Goal: Check status: Check status

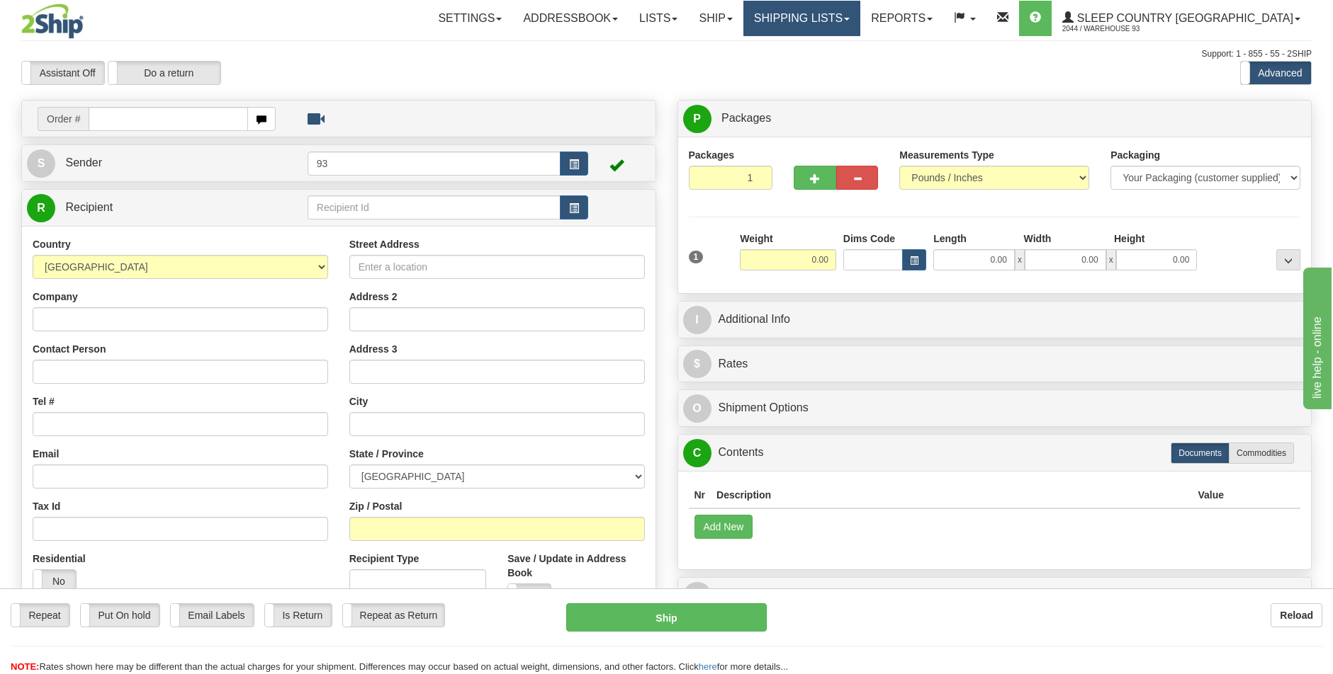
click at [849, 18] on span at bounding box center [847, 19] width 6 height 3
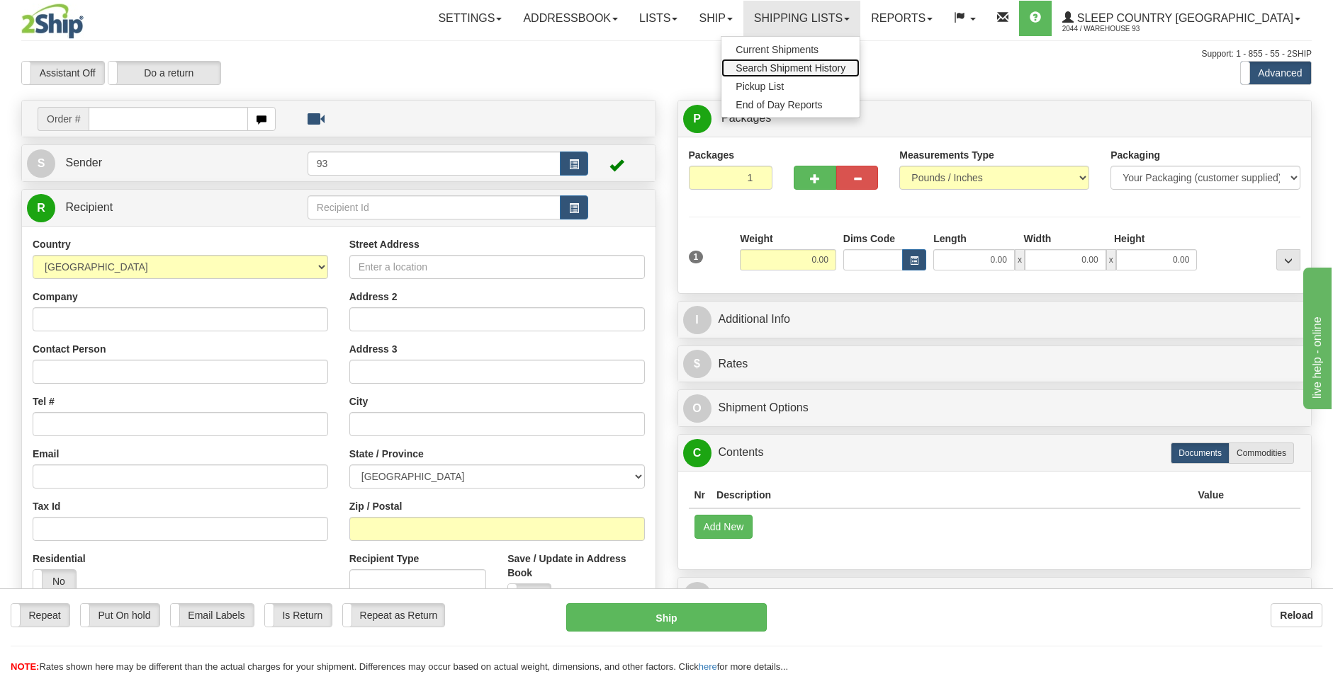
click at [845, 65] on span "Search Shipment History" at bounding box center [790, 67] width 110 height 11
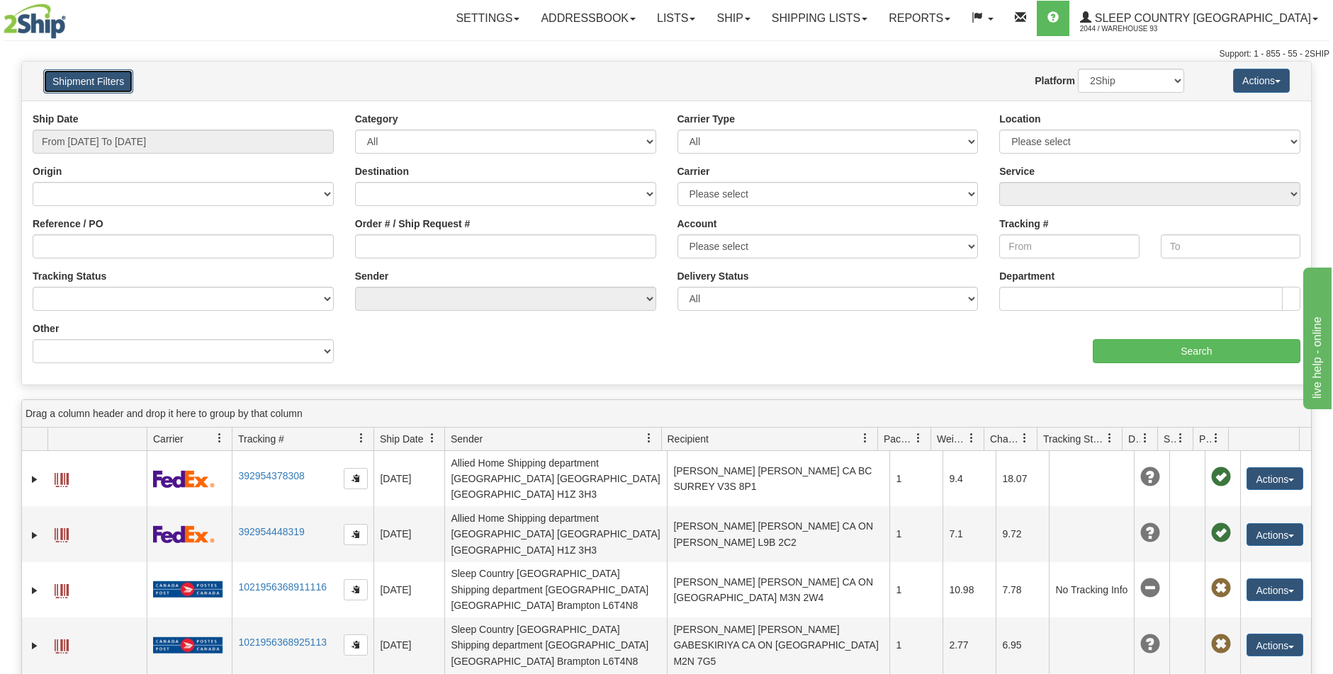
click at [93, 76] on button "Shipment Filters" at bounding box center [88, 81] width 90 height 24
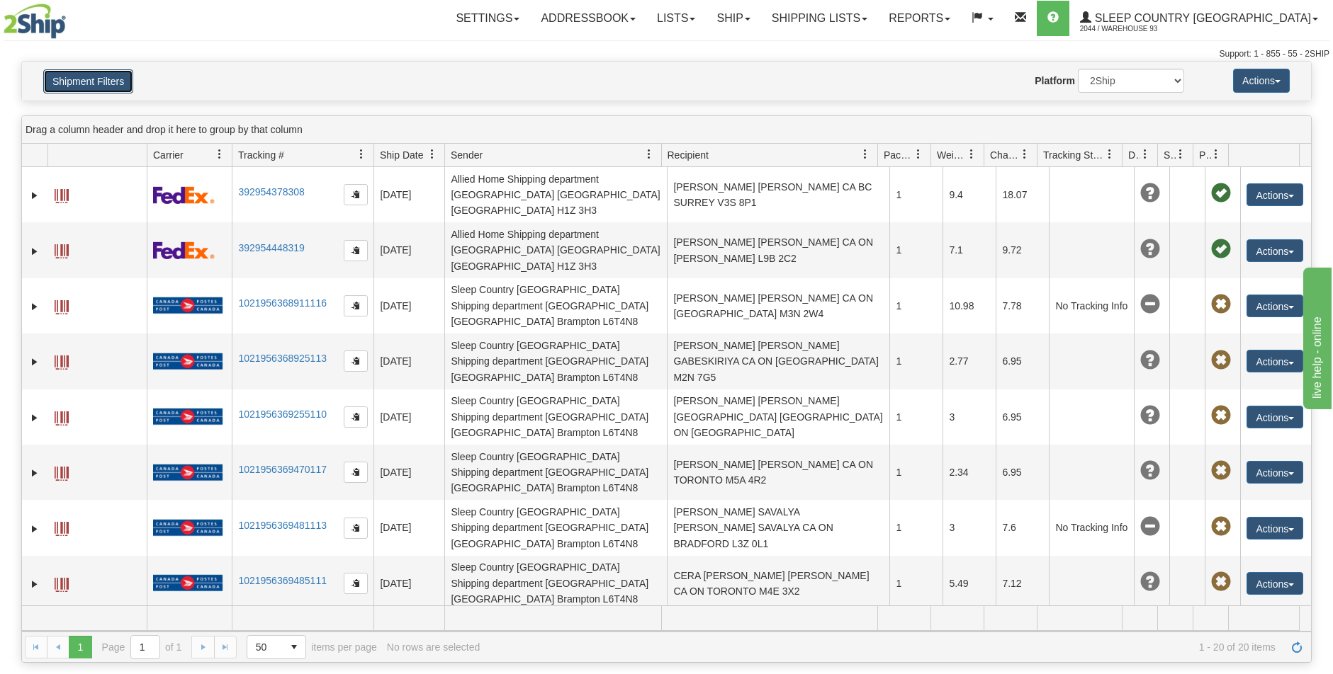
click at [98, 81] on button "Shipment Filters" at bounding box center [88, 81] width 90 height 24
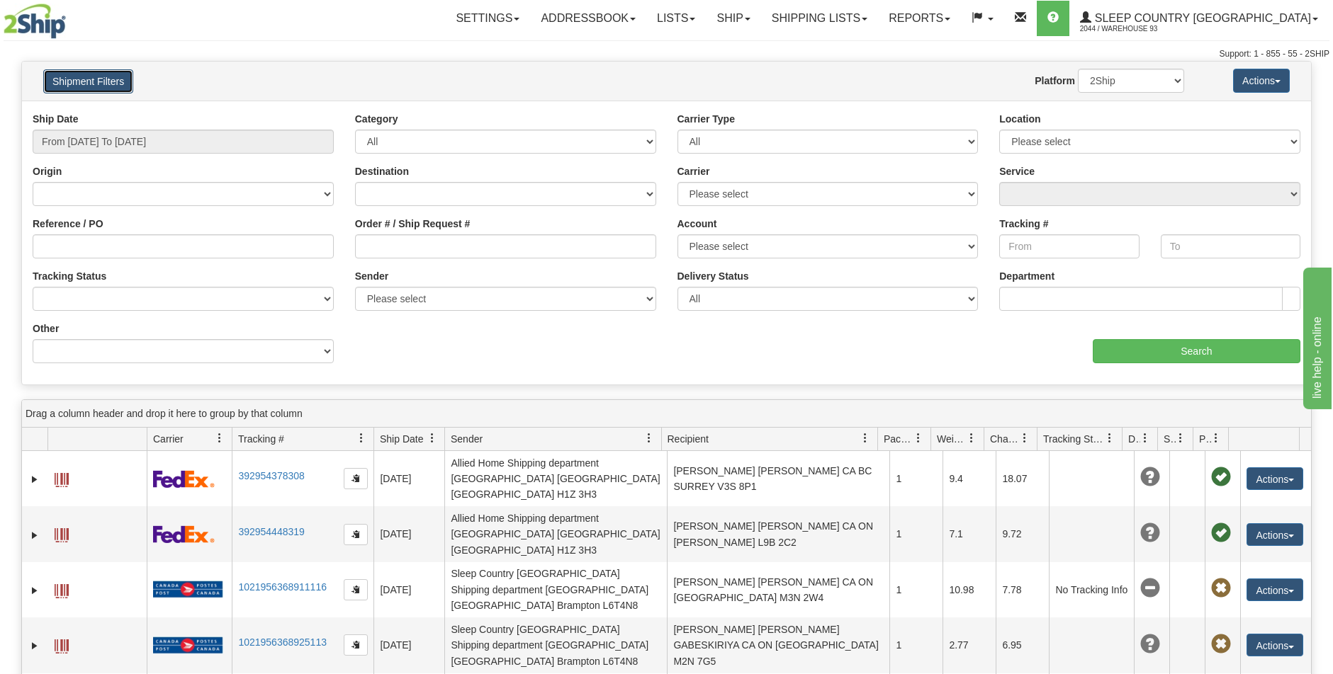
click at [106, 84] on button "Shipment Filters" at bounding box center [88, 81] width 90 height 24
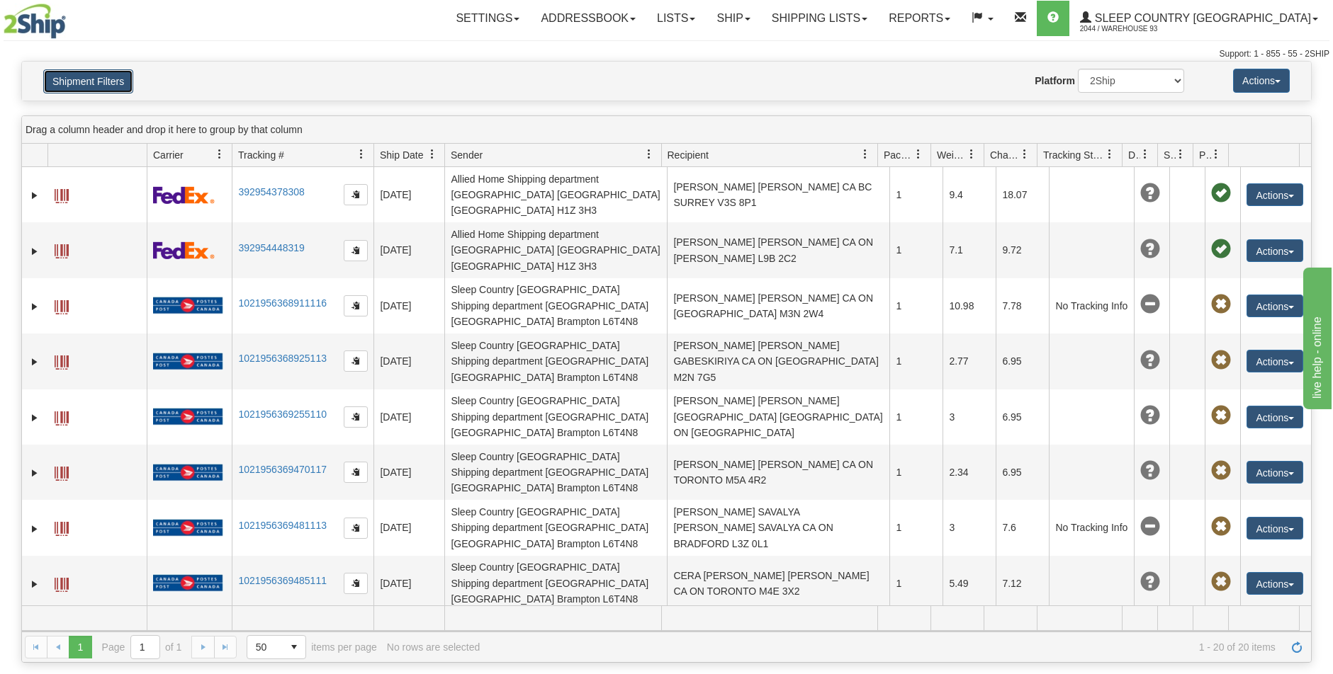
click at [106, 79] on button "Shipment Filters" at bounding box center [88, 81] width 90 height 24
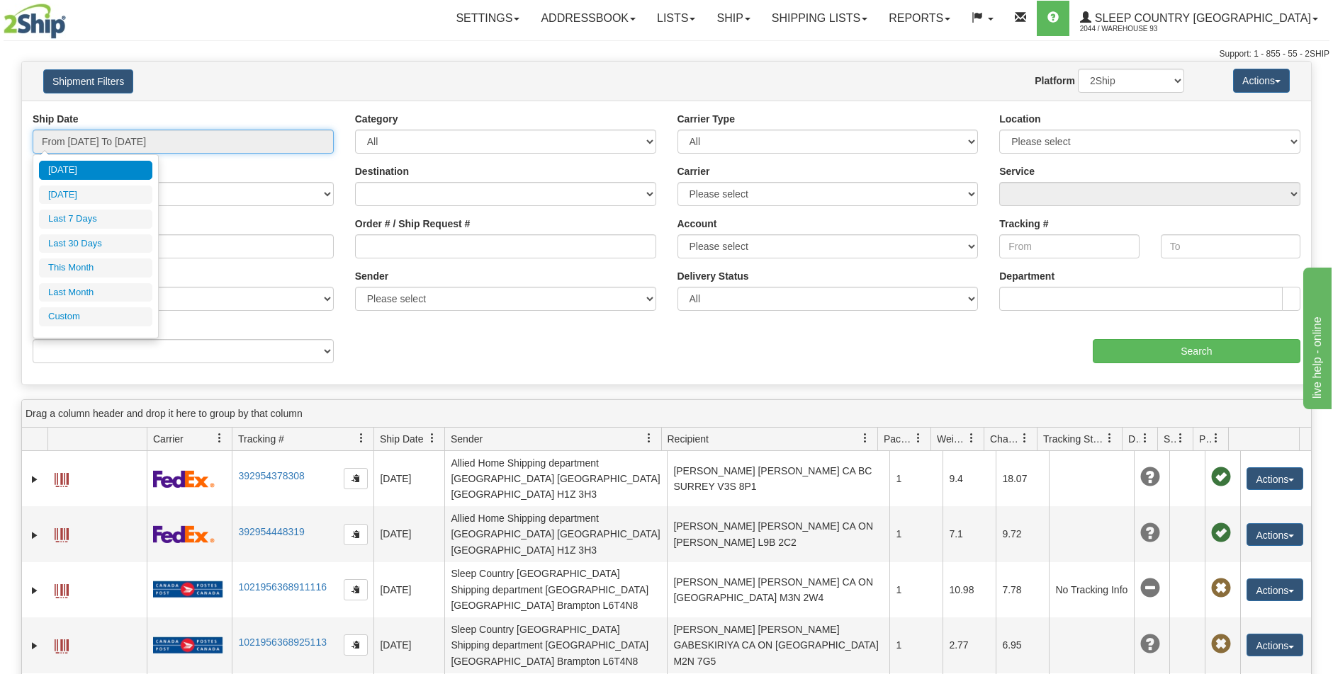
click at [115, 138] on input "From [DATE] To [DATE]" at bounding box center [183, 142] width 301 height 24
click at [92, 244] on li "Last 30 Days" at bounding box center [95, 243] width 113 height 19
type input "From [DATE] To [DATE]"
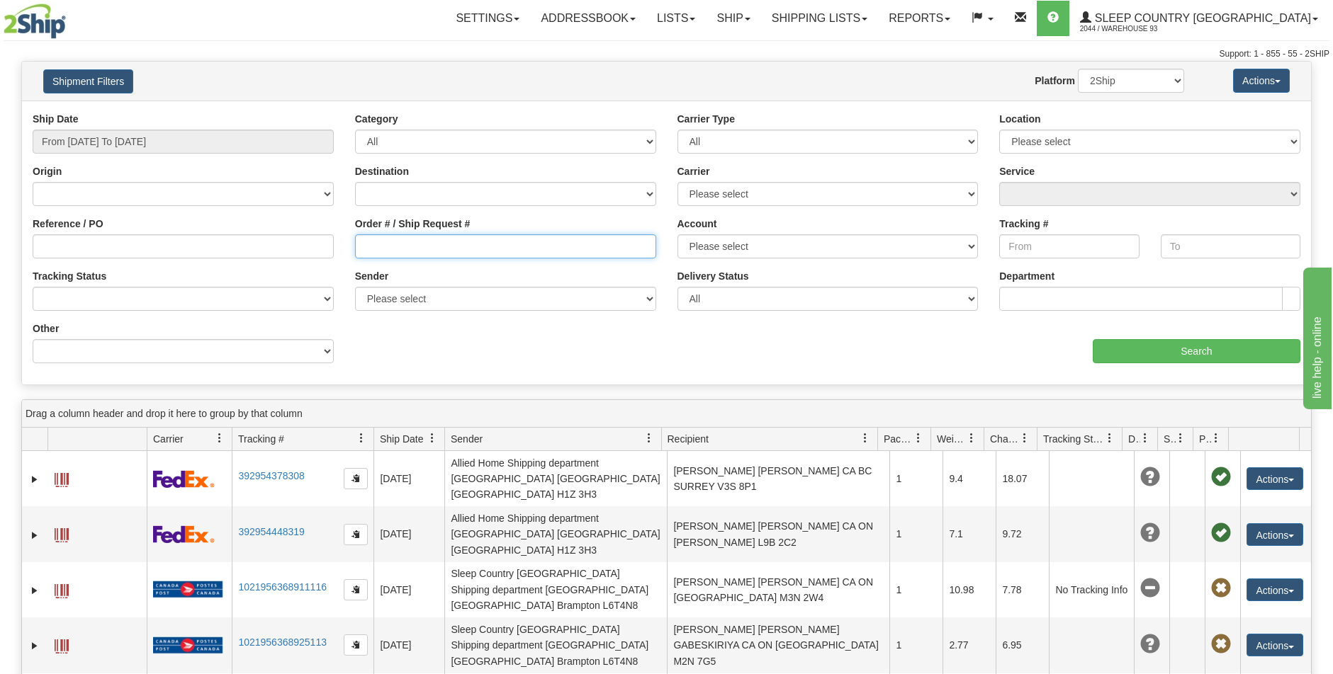
click at [367, 247] on input "Order # / Ship Request #" at bounding box center [505, 246] width 301 height 24
paste input "9000I053460"
type input "9000I053460"
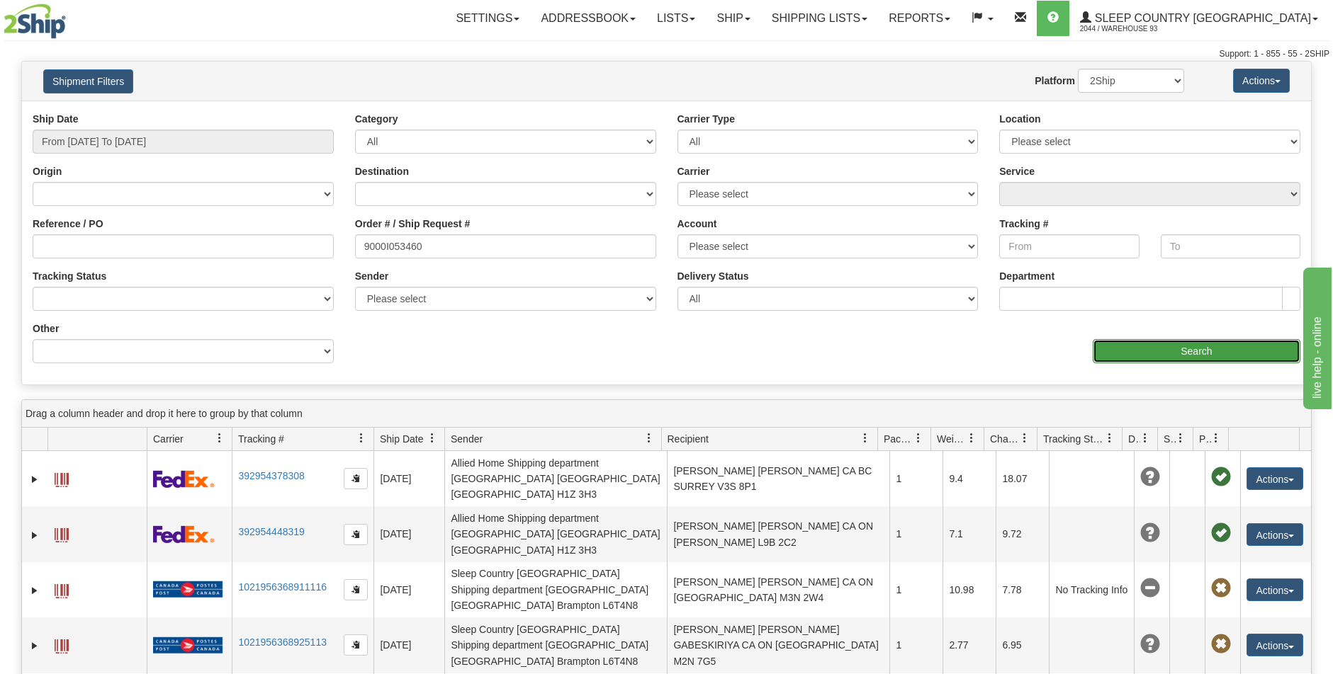
click at [1208, 344] on input "Search" at bounding box center [1196, 351] width 208 height 24
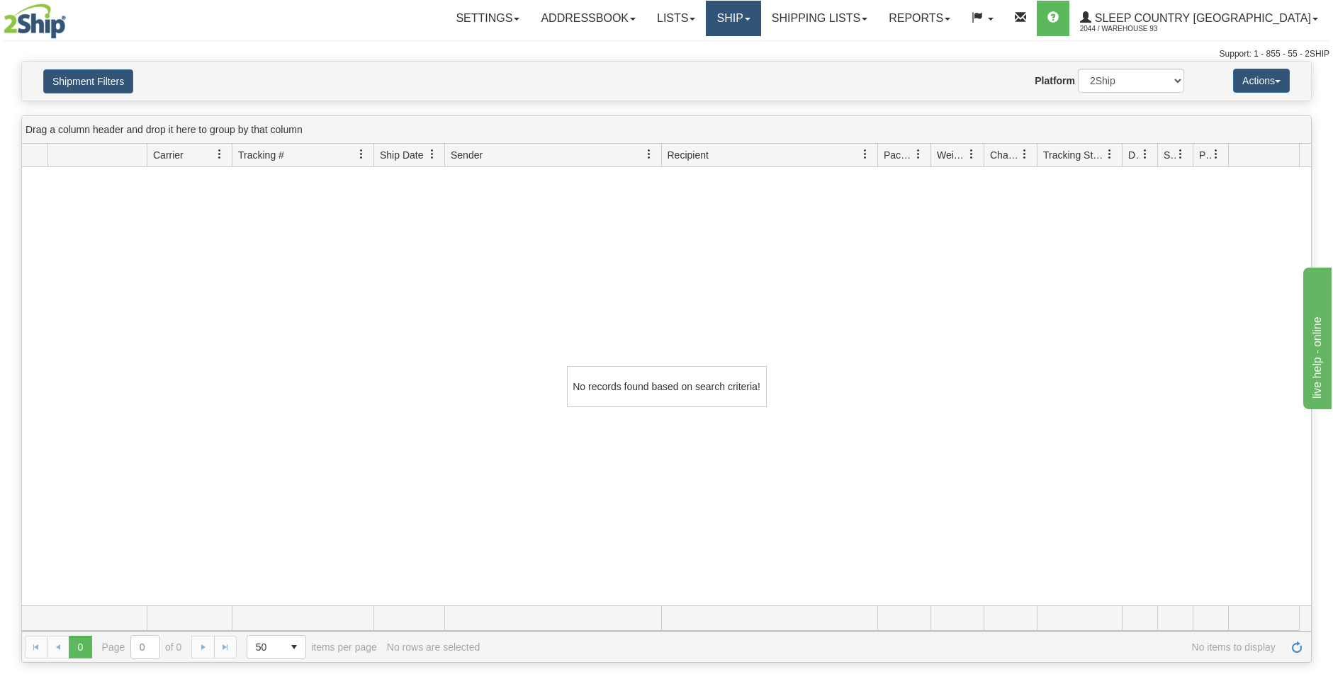
click at [760, 13] on link "Ship" at bounding box center [733, 18] width 55 height 35
click at [706, 10] on link "Lists" at bounding box center [676, 18] width 60 height 35
click at [810, 52] on div "Support: 1 - 855 - 55 - 2SHIP" at bounding box center [667, 54] width 1326 height 12
click at [706, 13] on link "Lists" at bounding box center [676, 18] width 60 height 35
